Goal: Find contact information: Find contact information

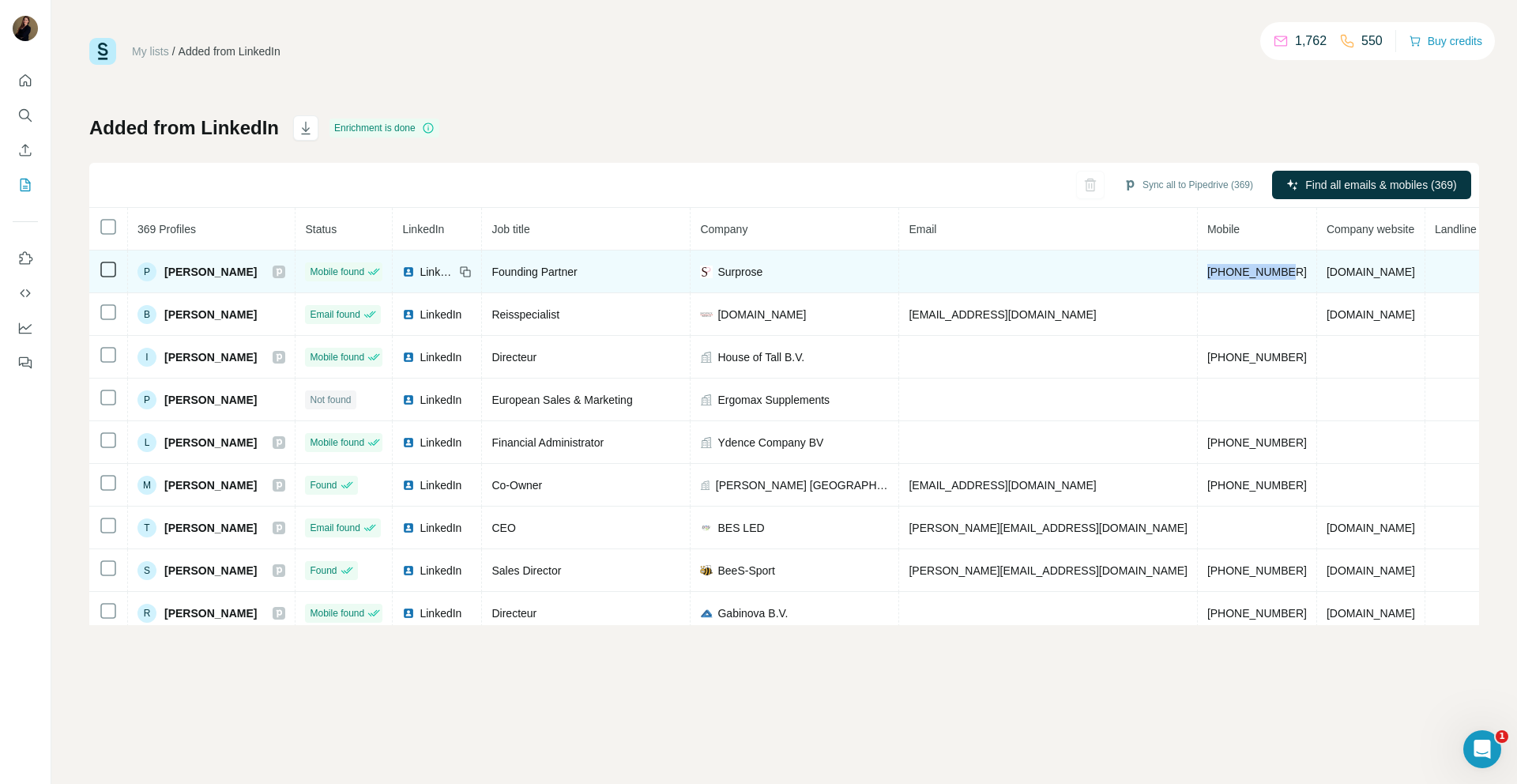
drag, startPoint x: 1180, startPoint y: 273, endPoint x: 1097, endPoint y: 274, distance: 83.0
click at [1198, 274] on td "[PHONE_NUMBER]" at bounding box center [1257, 271] width 119 height 42
copy span "[PHONE_NUMBER]"
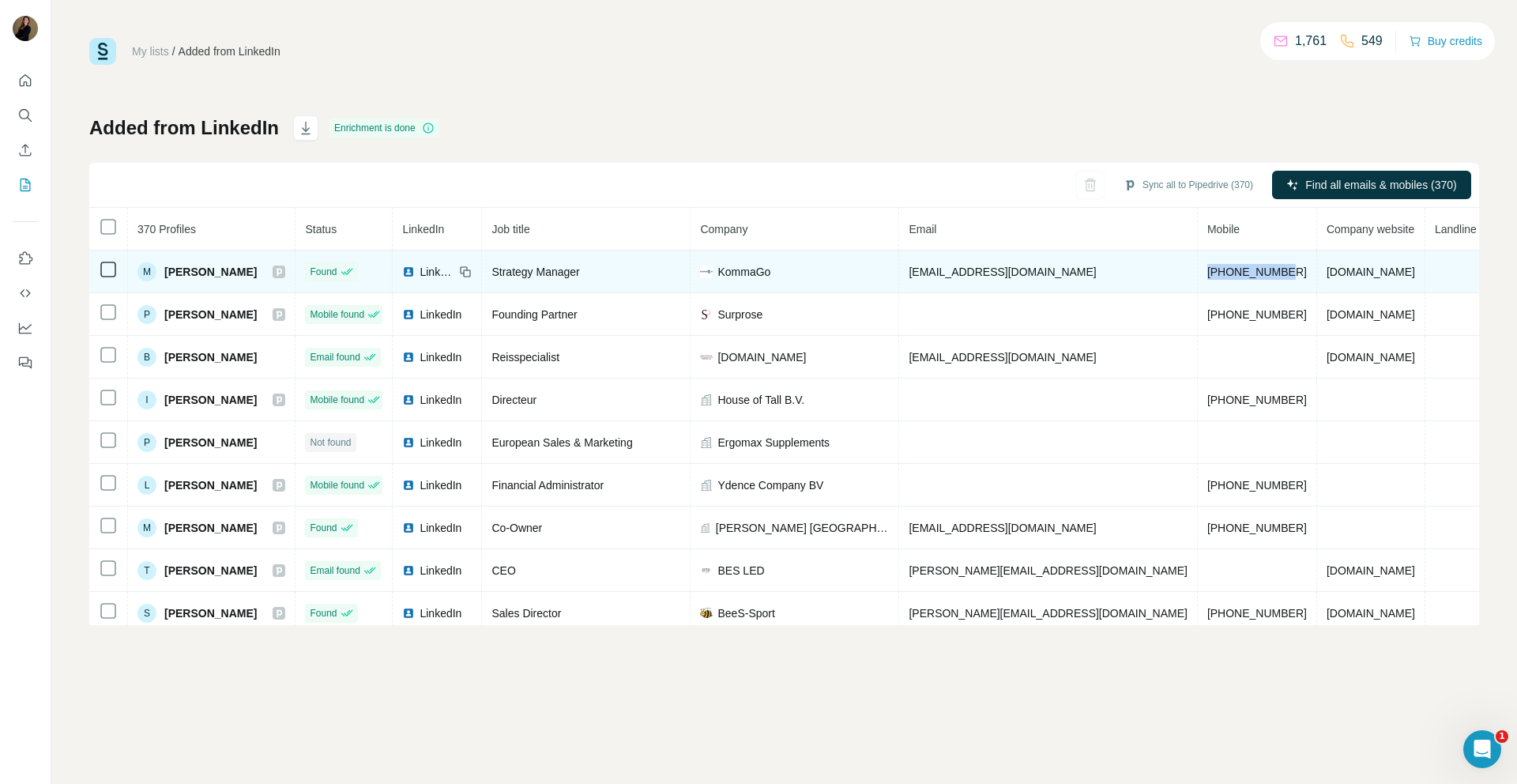
drag, startPoint x: 1180, startPoint y: 274, endPoint x: 1098, endPoint y: 274, distance: 82.0
click at [1198, 274] on td "[PHONE_NUMBER]" at bounding box center [1257, 271] width 119 height 42
copy span "[PHONE_NUMBER]"
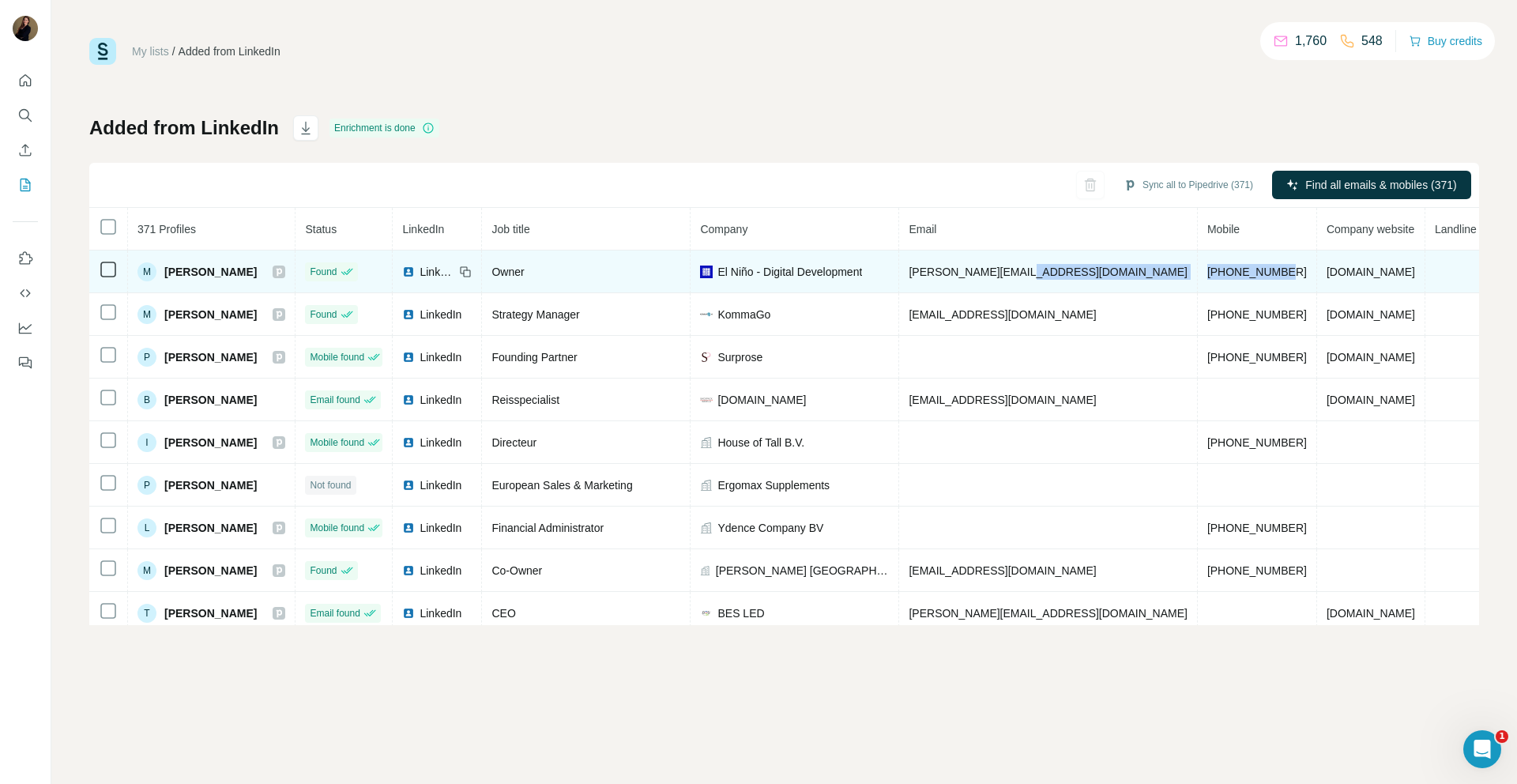
drag, startPoint x: 1183, startPoint y: 273, endPoint x: 1083, endPoint y: 270, distance: 100.0
click at [1087, 270] on tr "M Michael Angelo Meyer Found LinkedIn Owner El Niño - Digital Development micha…" at bounding box center [855, 271] width 1532 height 42
copy tr "[PHONE_NUMBER]"
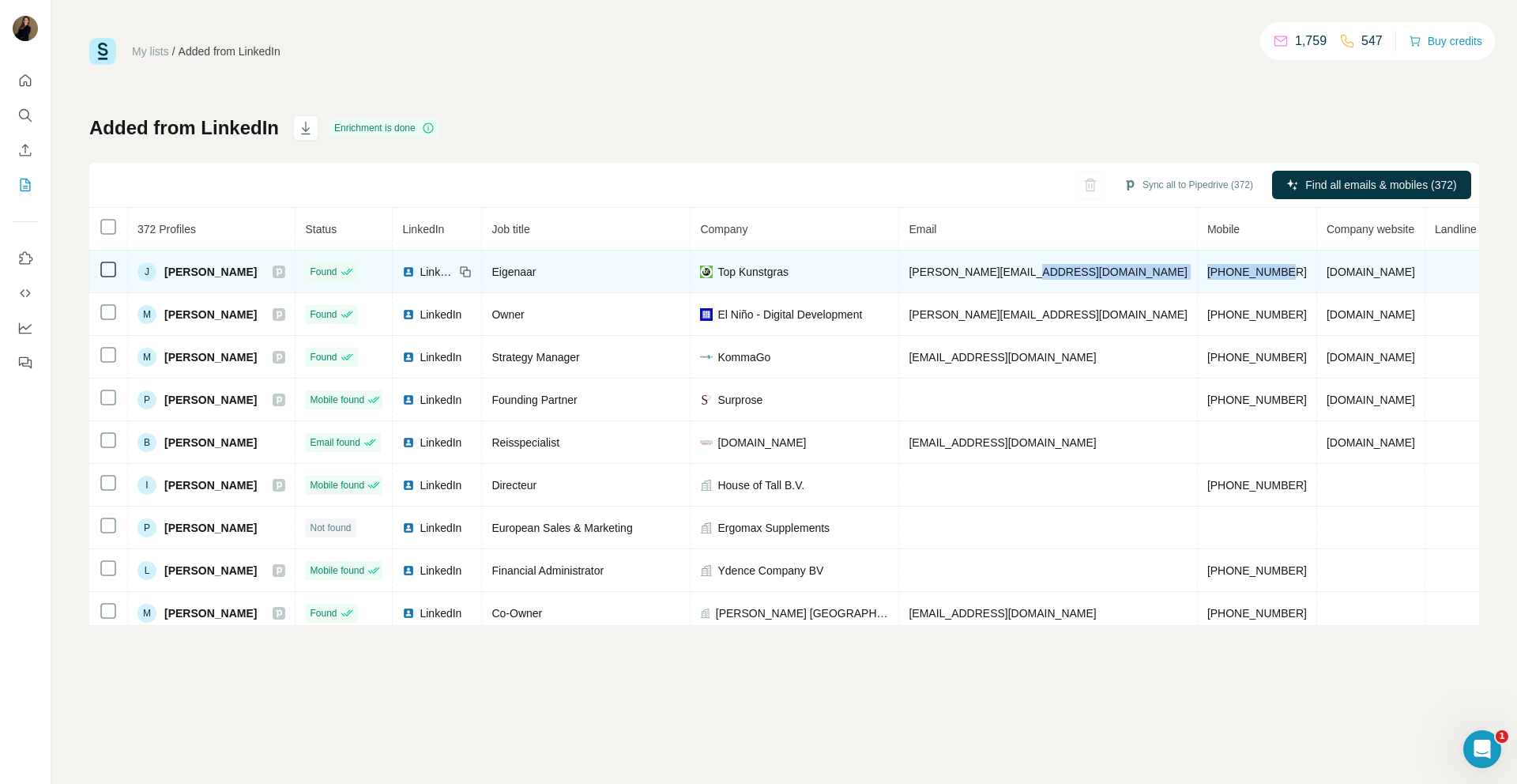
drag, startPoint x: 1135, startPoint y: 274, endPoint x: 1076, endPoint y: 276, distance: 59.0
click at [1076, 276] on tr "J Jeff Buchmeyer Found LinkedIn Eigenaar Top Kunstgras jeff@topkunstgras.nl +31…" at bounding box center [855, 271] width 1532 height 42
drag, startPoint x: 1066, startPoint y: 270, endPoint x: 929, endPoint y: 269, distance: 137.0
click at [930, 269] on tr "J Jeff Buchmeyer Found LinkedIn Eigenaar Top Kunstgras jeff@topkunstgras.nl +31…" at bounding box center [855, 271] width 1532 height 42
copy tr "[PERSON_NAME][EMAIL_ADDRESS][DOMAIN_NAME]"
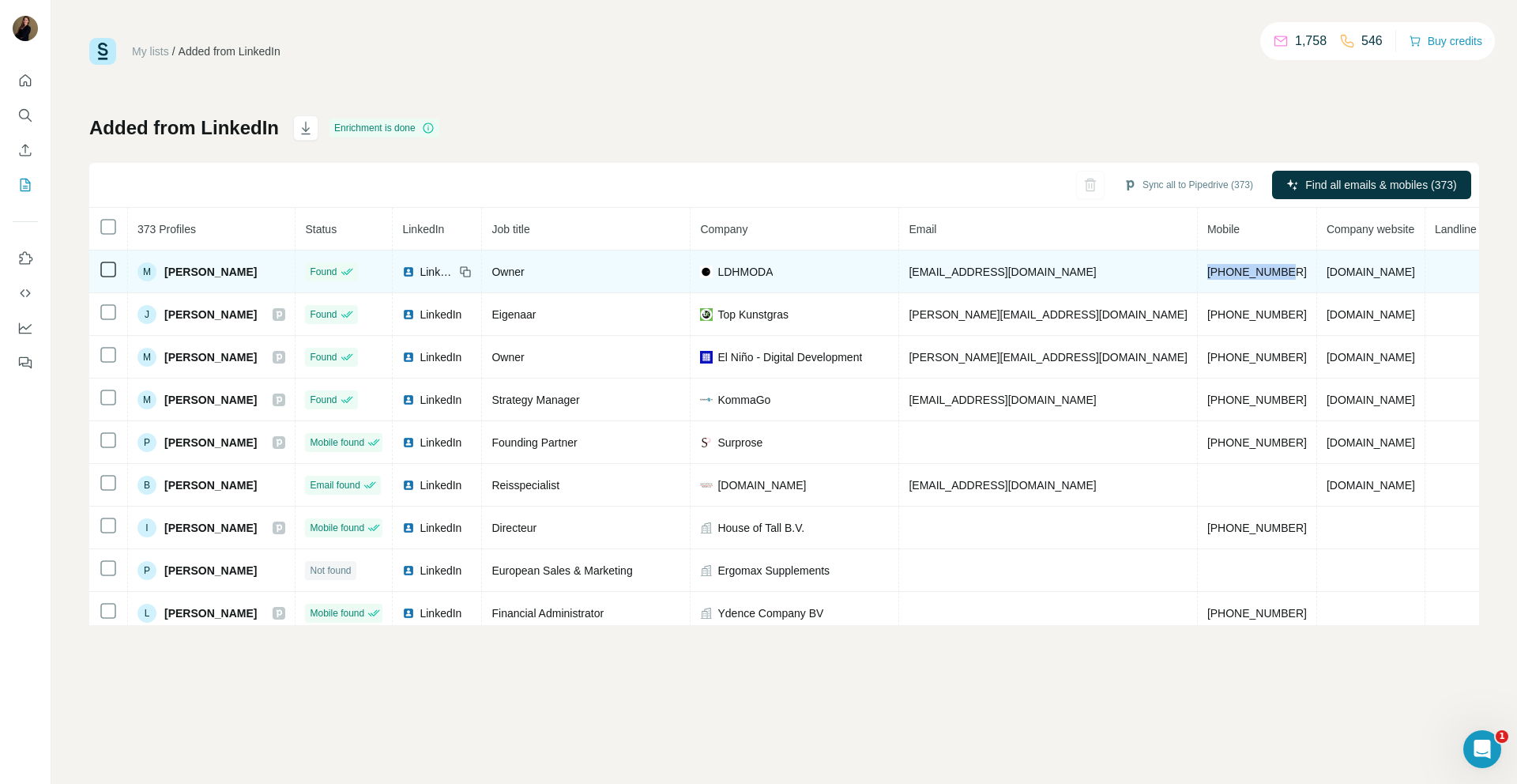
drag, startPoint x: 1182, startPoint y: 272, endPoint x: 1091, endPoint y: 275, distance: 91.0
click at [1198, 275] on td "[PHONE_NUMBER]" at bounding box center [1257, 271] width 119 height 42
copy span "[PHONE_NUMBER]"
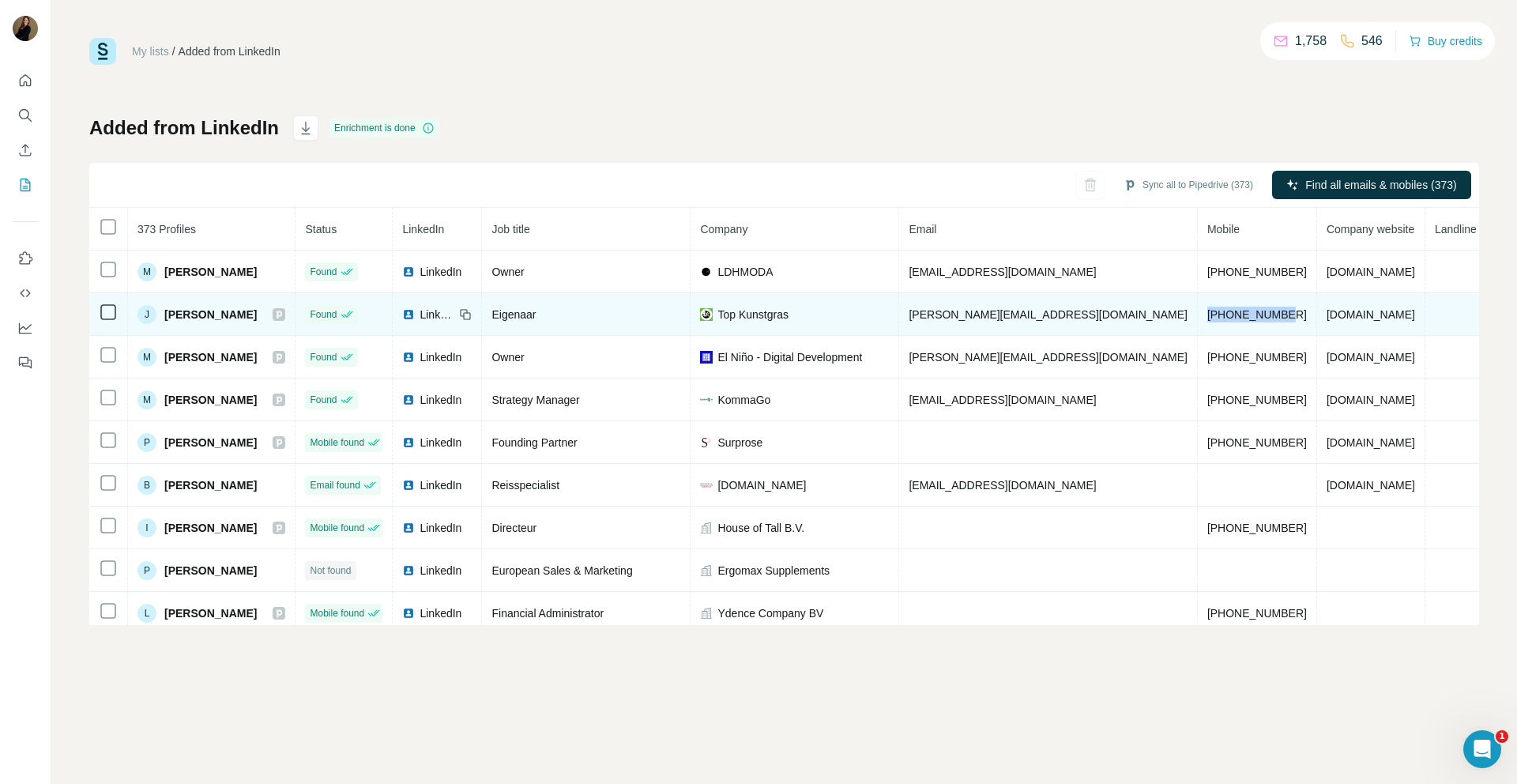
drag, startPoint x: 1133, startPoint y: 316, endPoint x: 1097, endPoint y: 318, distance: 36.1
click at [1198, 318] on td "[PHONE_NUMBER]" at bounding box center [1257, 314] width 119 height 42
copy span "[PHONE_NUMBER]"
drag, startPoint x: 1052, startPoint y: 318, endPoint x: 951, endPoint y: 311, distance: 101.2
click at [951, 311] on td "[PERSON_NAME][EMAIL_ADDRESS][DOMAIN_NAME]" at bounding box center [1048, 314] width 298 height 42
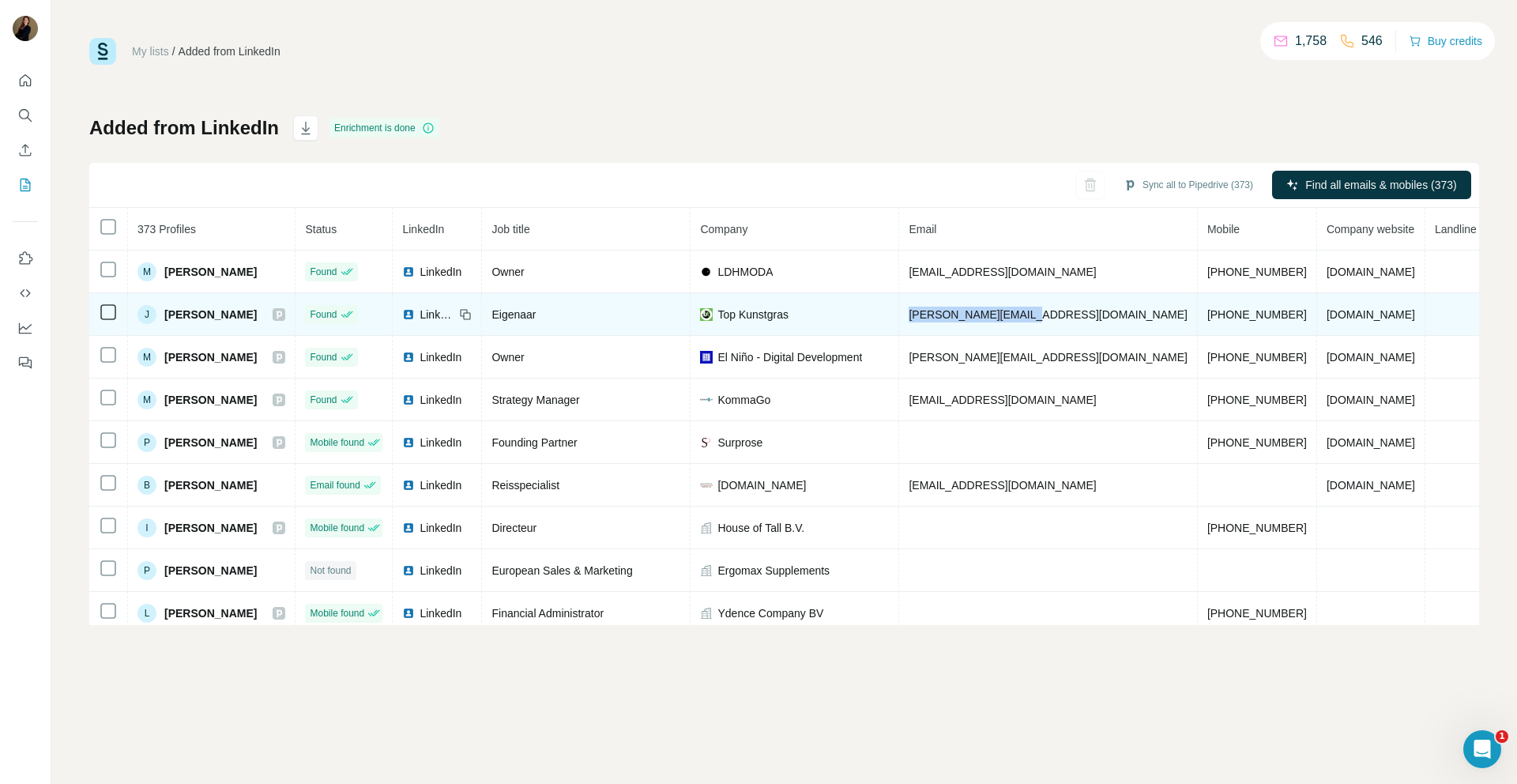
copy span "[PERSON_NAME][EMAIL_ADDRESS][DOMAIN_NAME]"
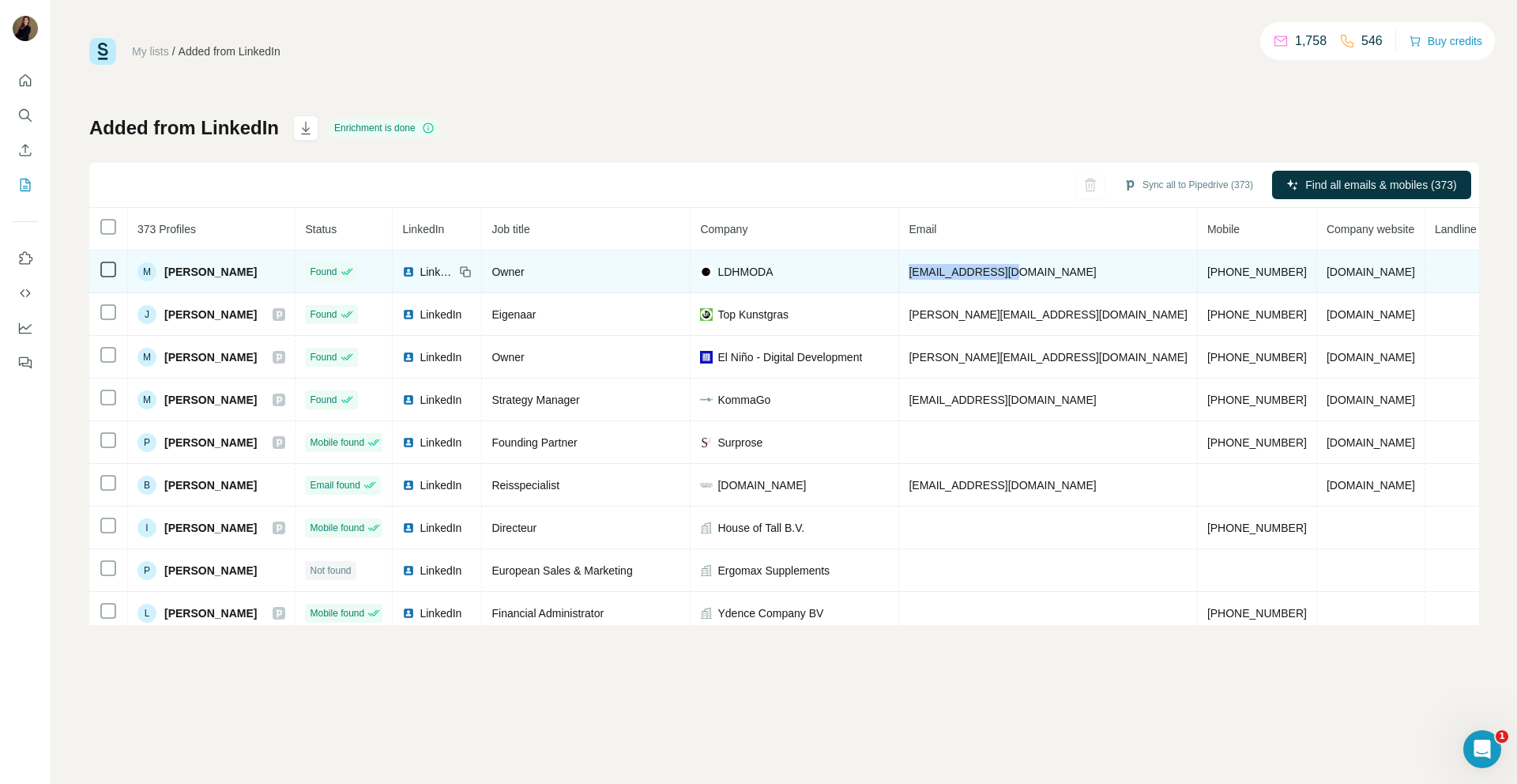
drag, startPoint x: 1076, startPoint y: 259, endPoint x: 1055, endPoint y: 270, distance: 23.7
click at [1056, 270] on td "[EMAIL_ADDRESS][DOMAIN_NAME]" at bounding box center [1048, 271] width 298 height 42
copy span "[EMAIL_ADDRESS][DOMAIN_NAME]"
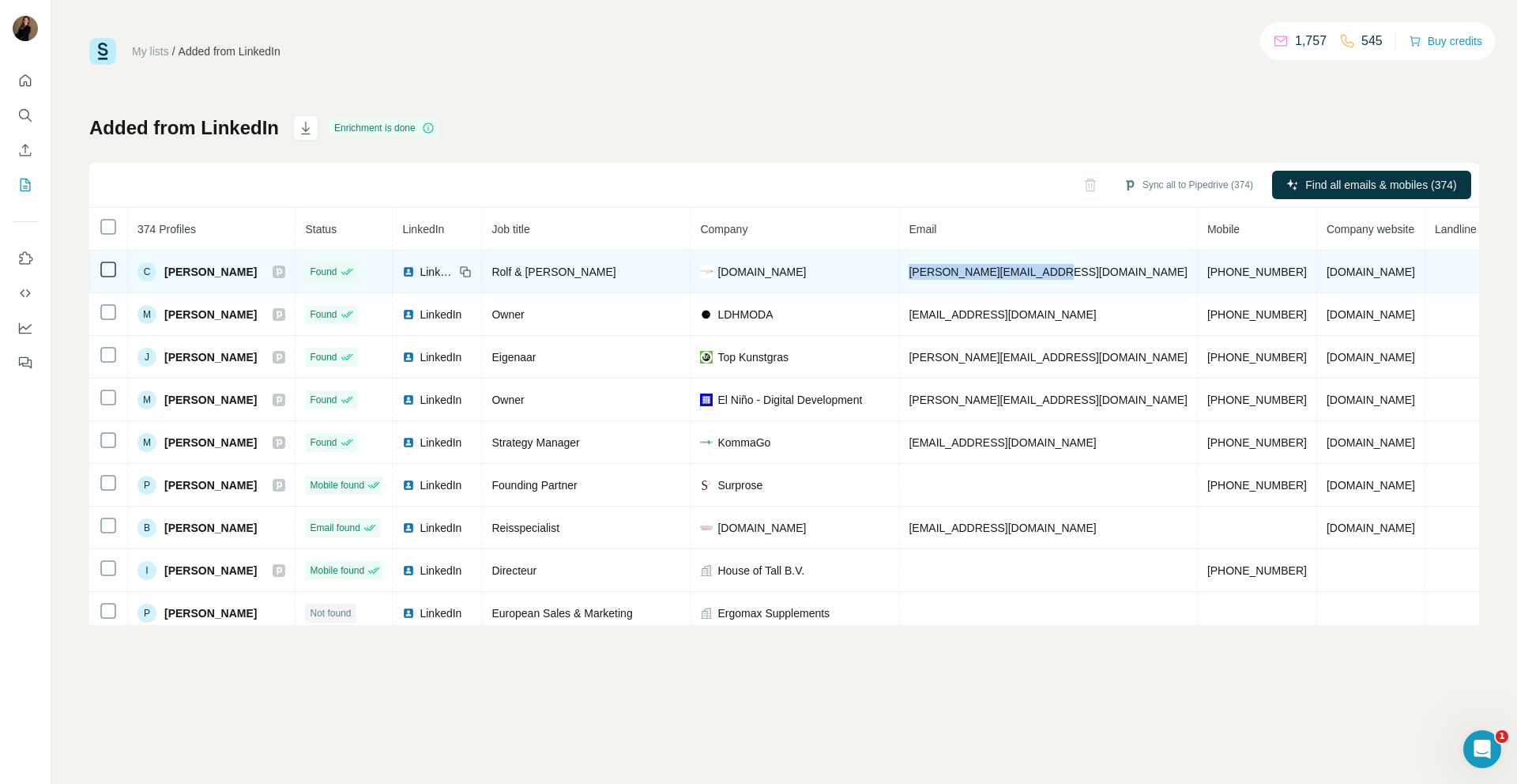
drag, startPoint x: 1101, startPoint y: 270, endPoint x: 954, endPoint y: 272, distance: 147.0
click at [955, 272] on td "[PERSON_NAME][EMAIL_ADDRESS][DOMAIN_NAME]" at bounding box center [1048, 271] width 298 height 42
copy span "[PERSON_NAME][EMAIL_ADDRESS][DOMAIN_NAME]"
